Goal: Information Seeking & Learning: Learn about a topic

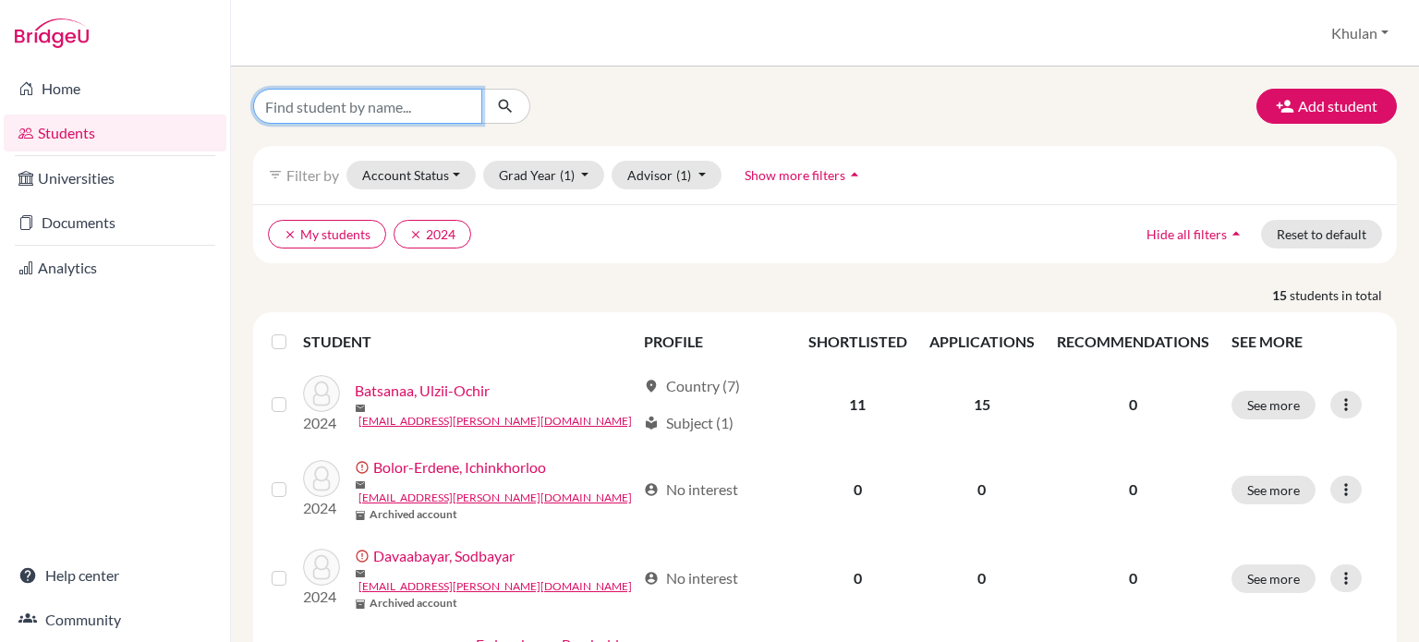
click at [311, 103] on input "Find student by name..." at bounding box center [367, 106] width 229 height 35
type input "sarnai"
click button "submit" at bounding box center [505, 106] width 49 height 35
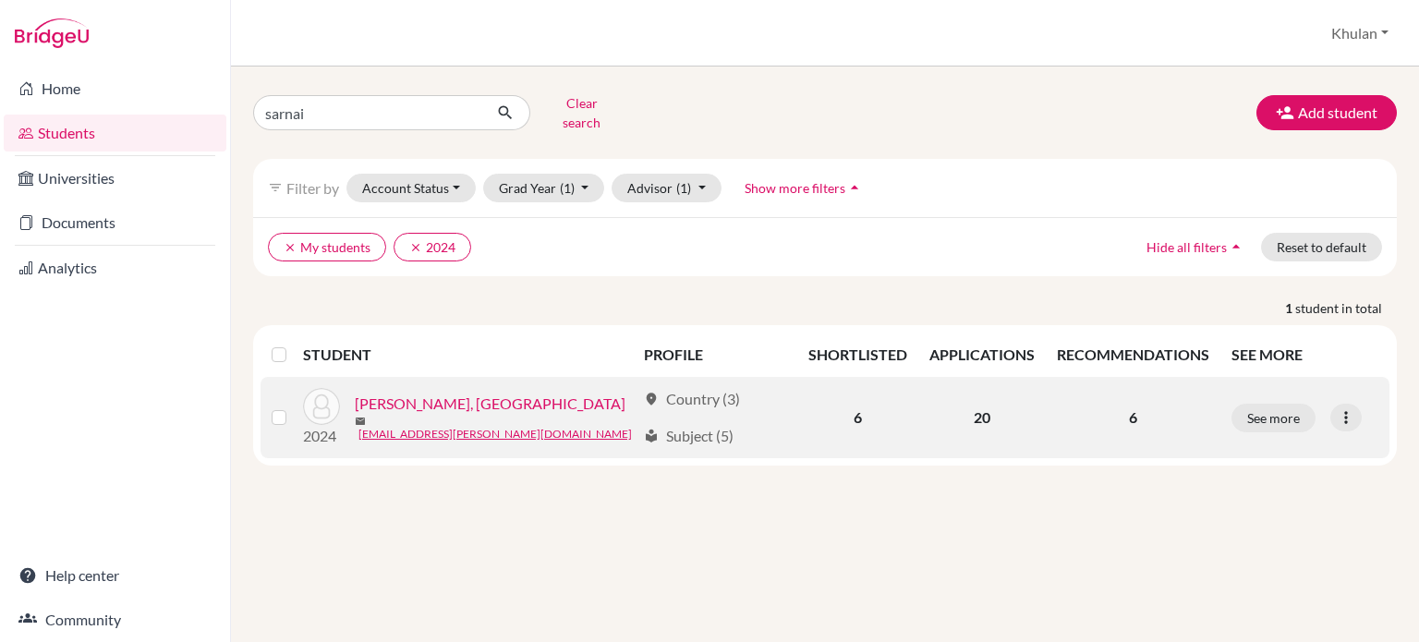
click at [540, 419] on div "mail 24a_sarnai.t@selbe.edu.mn" at bounding box center [495, 429] width 281 height 28
click at [540, 418] on div "mail 24a_sarnai.t@selbe.edu.mn" at bounding box center [495, 429] width 281 height 28
click at [436, 393] on link "Tserendash, Sarnai" at bounding box center [490, 404] width 271 height 22
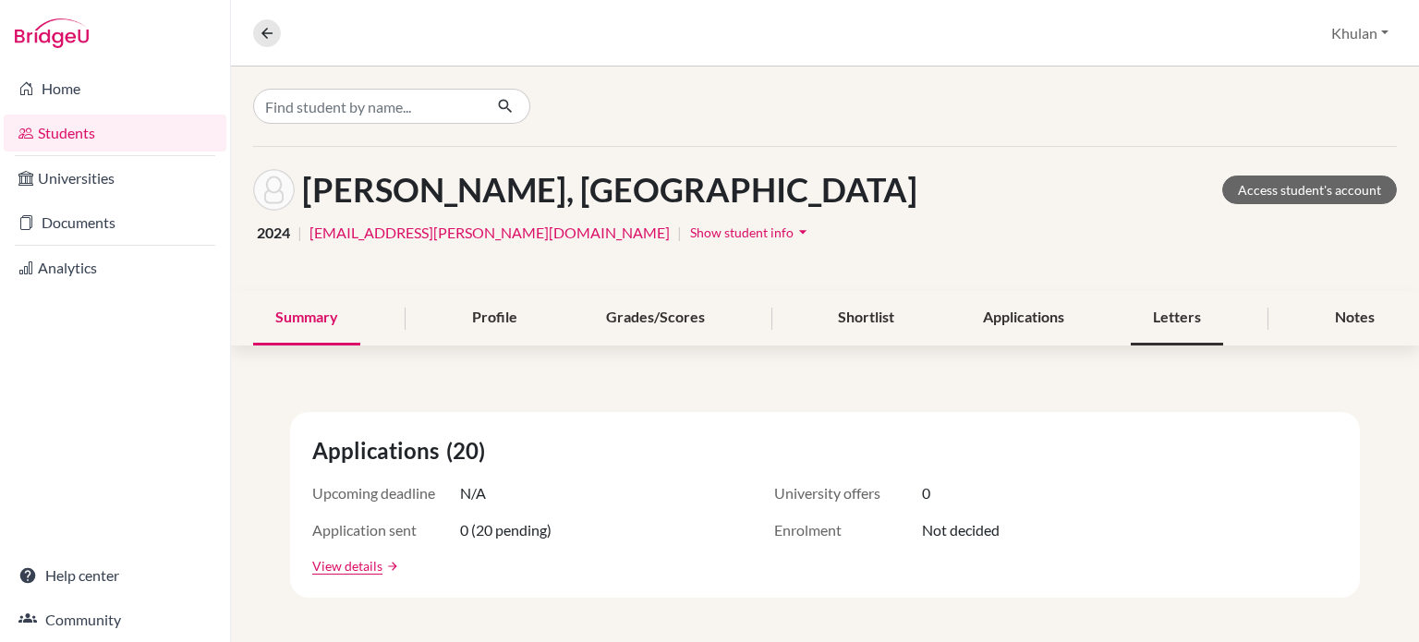
click at [1146, 321] on div "Letters" at bounding box center [1177, 318] width 92 height 55
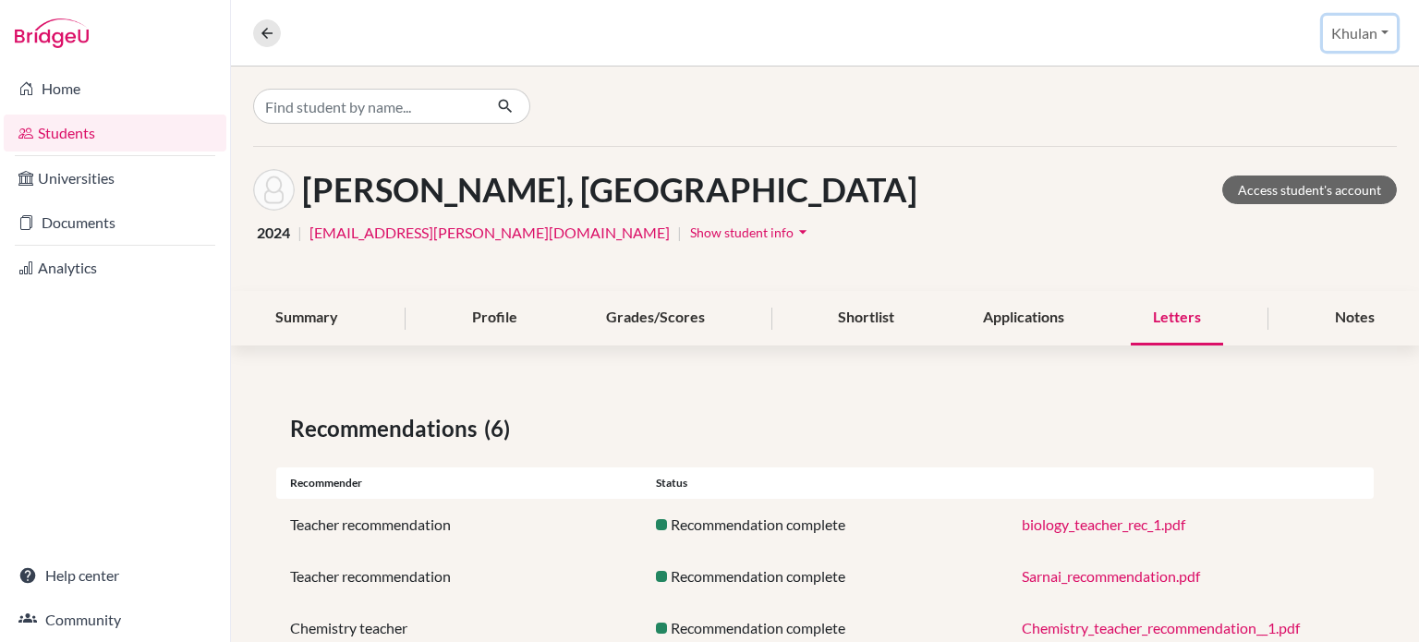
click at [1378, 32] on button "Khulan" at bounding box center [1360, 33] width 74 height 35
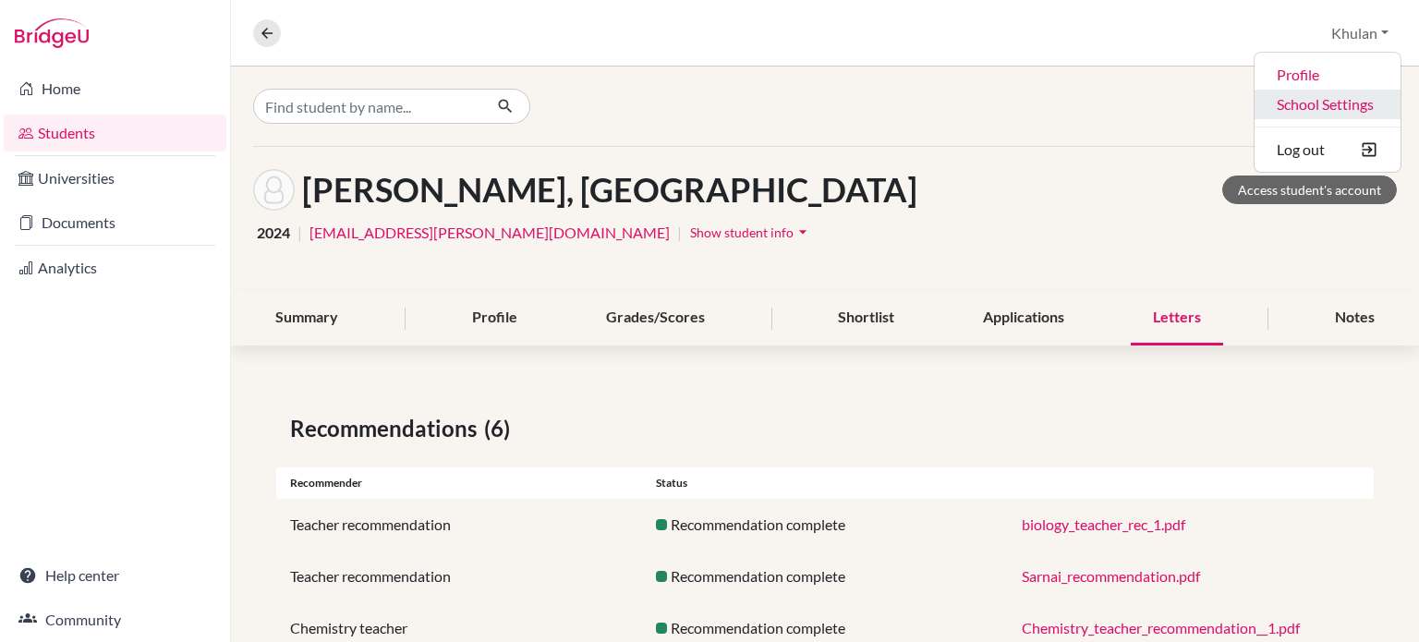
click at [1341, 111] on link "School Settings" at bounding box center [1328, 105] width 146 height 30
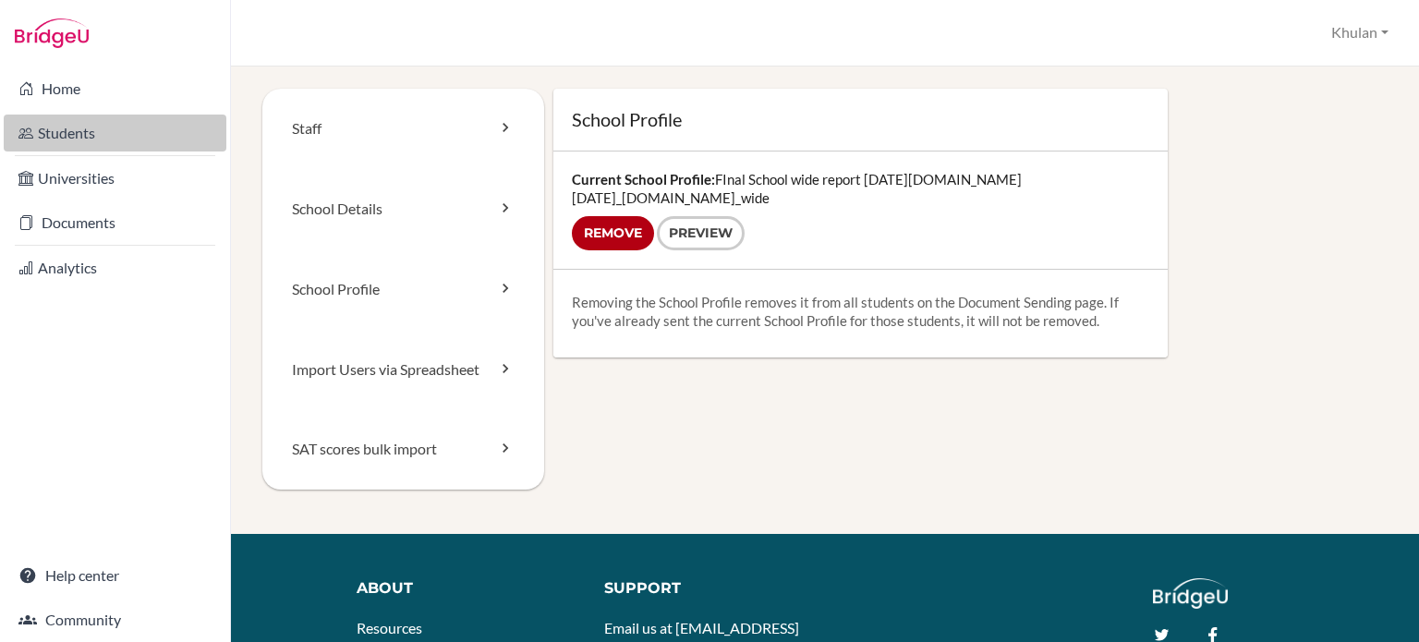
click at [86, 131] on link "Students" at bounding box center [115, 133] width 223 height 37
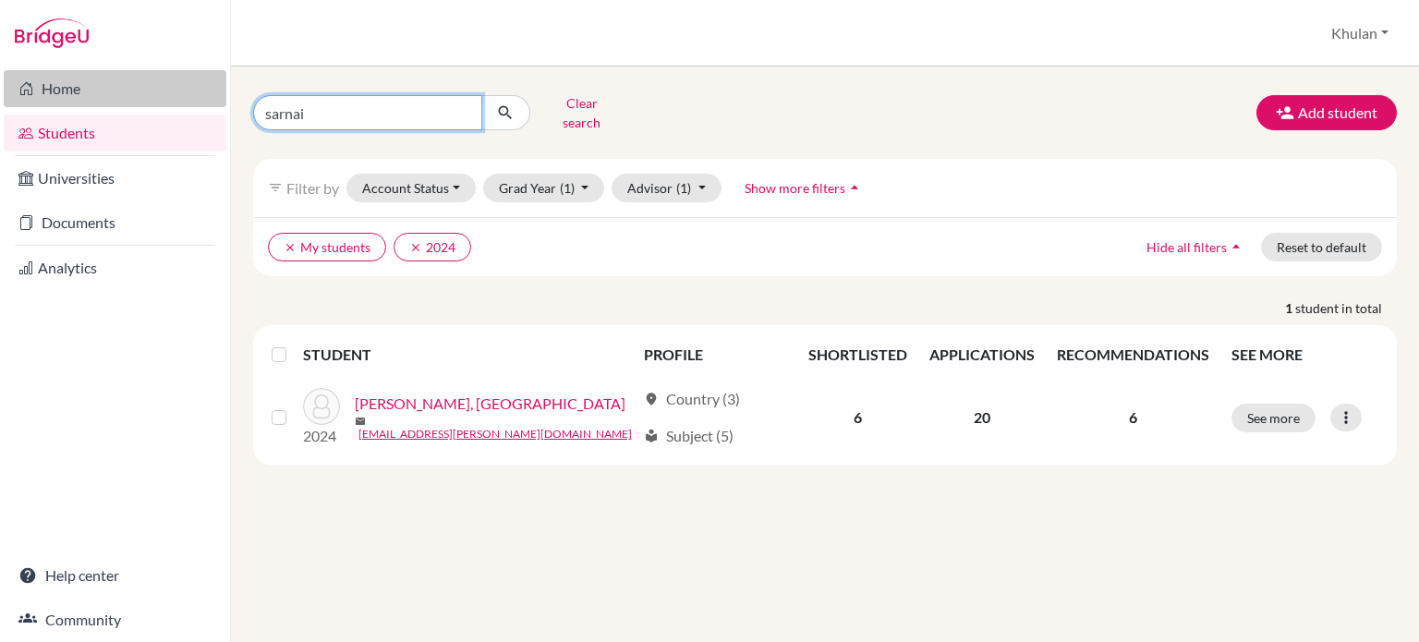
drag, startPoint x: 417, startPoint y: 123, endPoint x: 224, endPoint y: 77, distance: 197.6
click at [224, 77] on div "Home Students Universities Documents Analytics Help center Community Students o…" at bounding box center [709, 321] width 1419 height 642
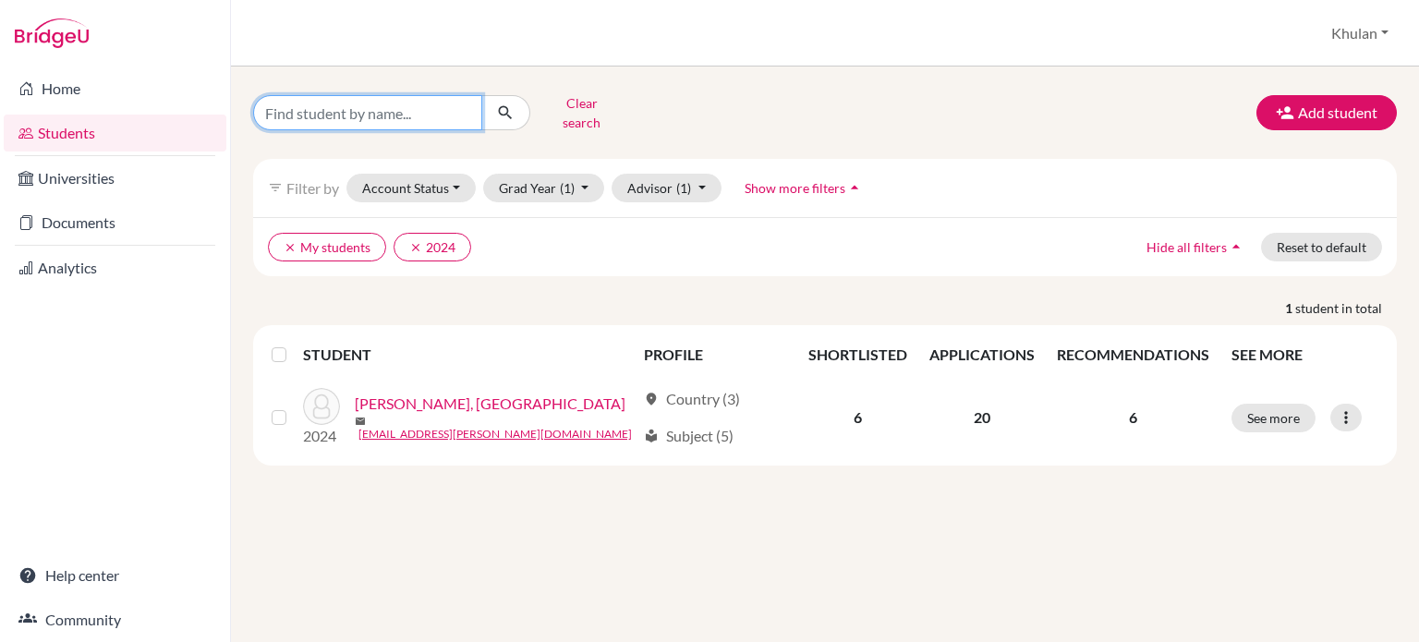
click at [481, 95] on button "submit" at bounding box center [505, 112] width 49 height 35
click at [513, 114] on icon "submit" at bounding box center [505, 112] width 18 height 18
click at [584, 106] on button "Clear search" at bounding box center [581, 113] width 103 height 48
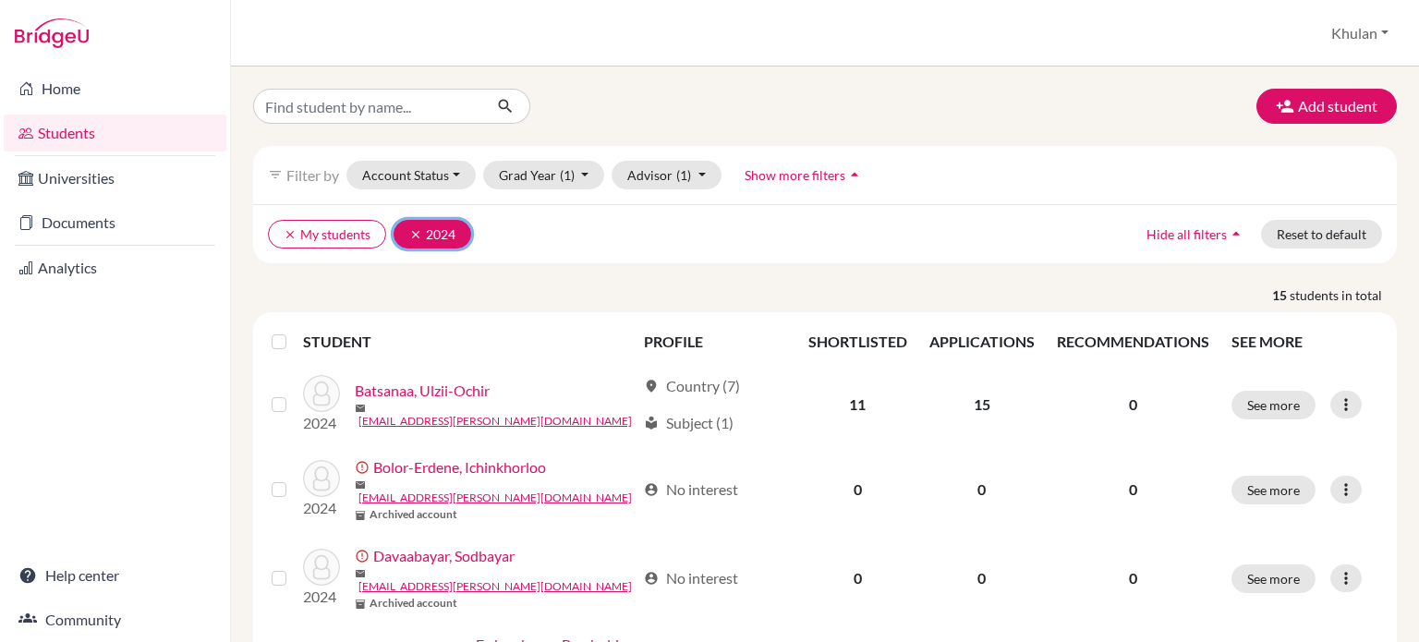
click at [410, 229] on icon "clear" at bounding box center [415, 234] width 13 height 13
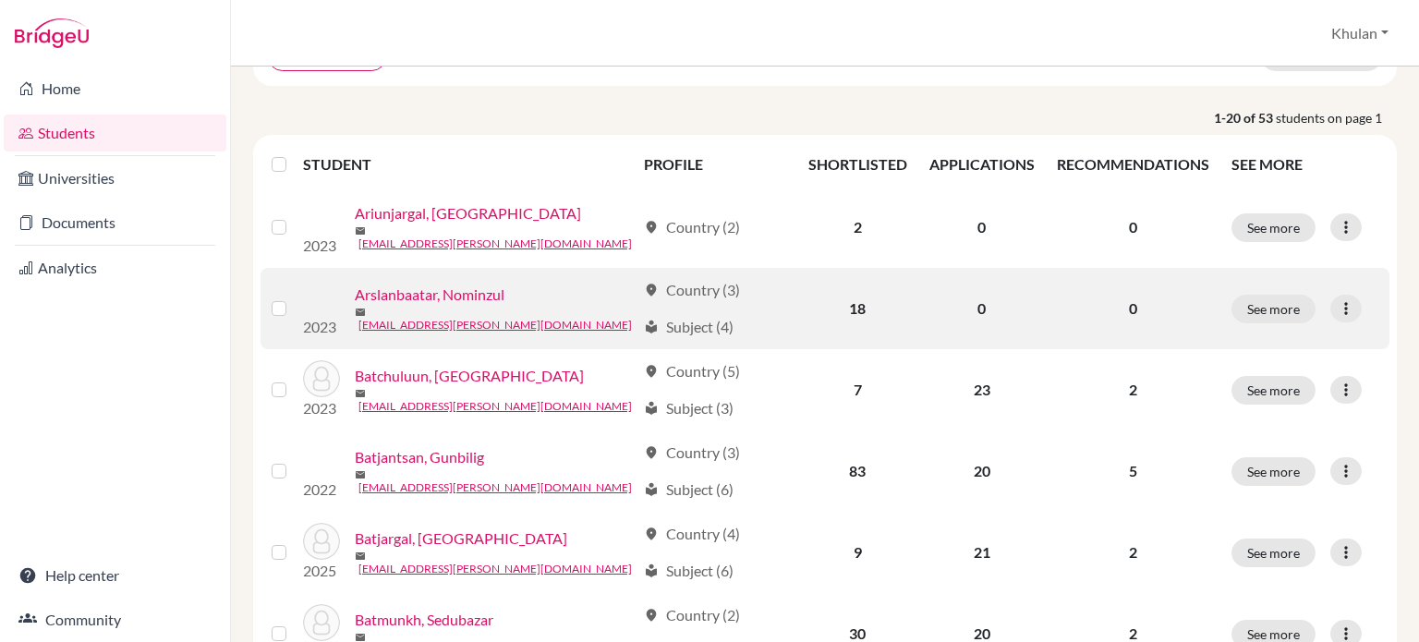
scroll to position [84, 0]
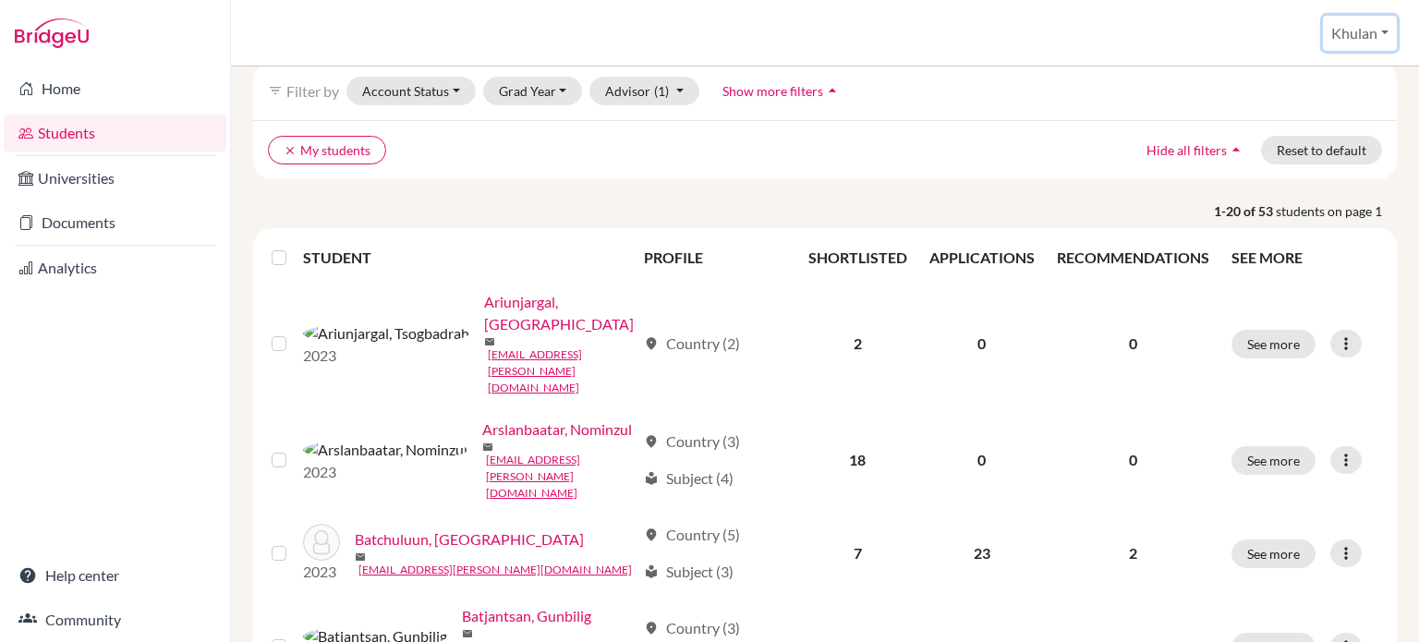
click at [1361, 34] on button "Khulan" at bounding box center [1360, 33] width 74 height 35
click at [669, 88] on button "Advisor (1)" at bounding box center [644, 91] width 110 height 29
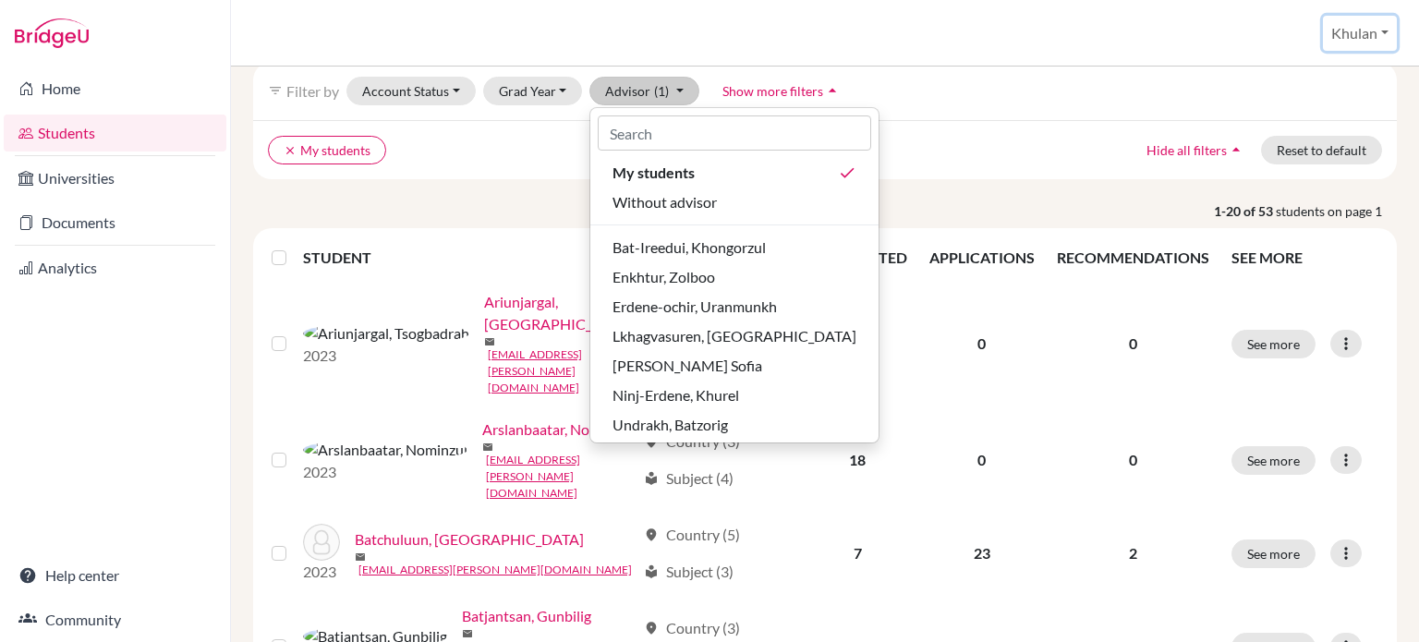
click at [1360, 24] on button "Khulan" at bounding box center [1360, 33] width 74 height 35
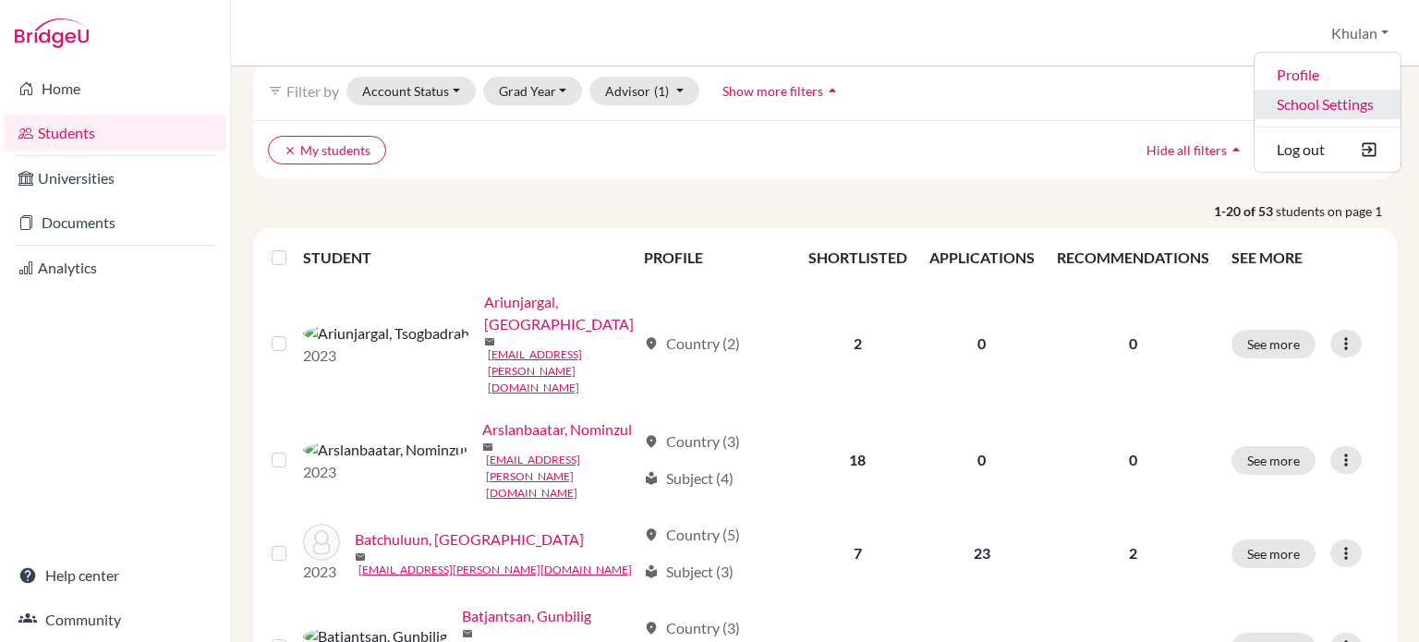
click at [1330, 106] on link "School Settings" at bounding box center [1328, 105] width 146 height 30
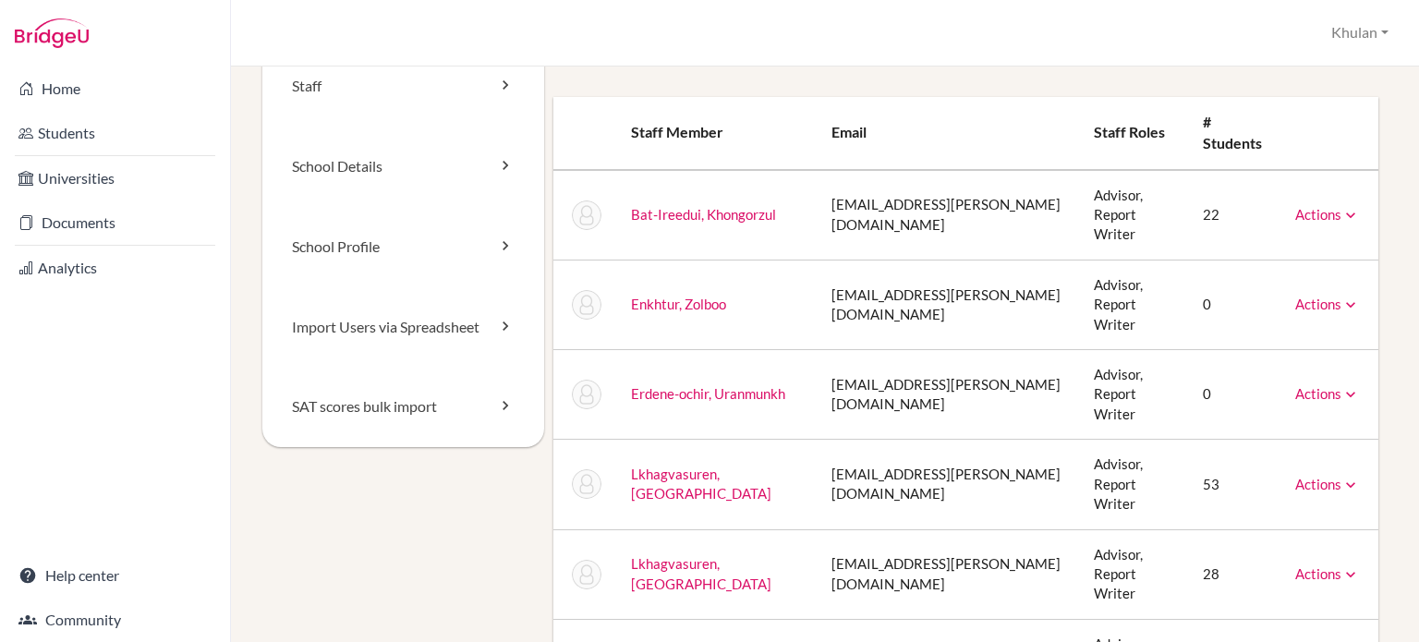
scroll to position [92, 0]
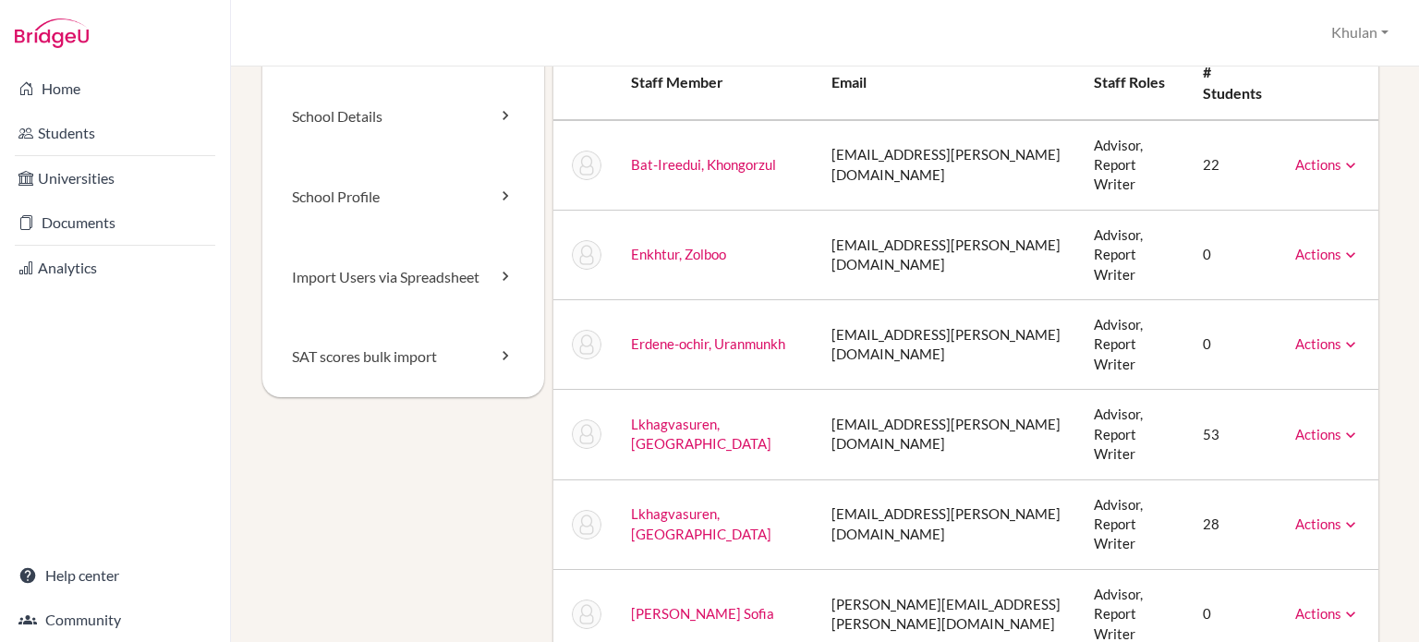
click at [1341, 335] on icon at bounding box center [1350, 344] width 18 height 18
click at [1361, 302] on td "Actions Message Reset Password Archive" at bounding box center [1329, 345] width 98 height 90
click at [436, 365] on link "SAT scores bulk import" at bounding box center [403, 357] width 282 height 80
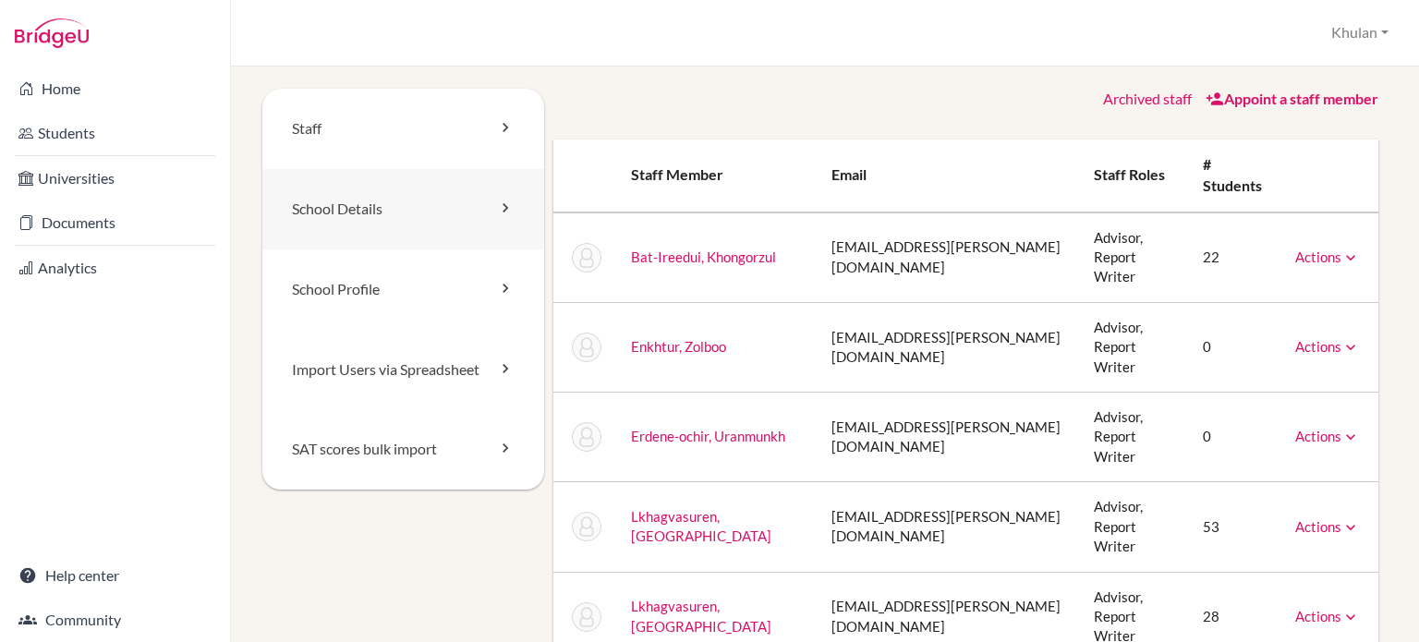
click at [474, 208] on link "School Details" at bounding box center [403, 209] width 282 height 80
